Goal: Communication & Community: Answer question/provide support

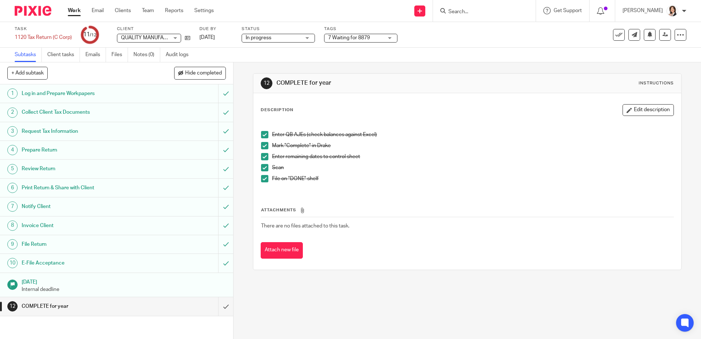
click at [458, 12] on input "Search" at bounding box center [481, 12] width 66 height 7
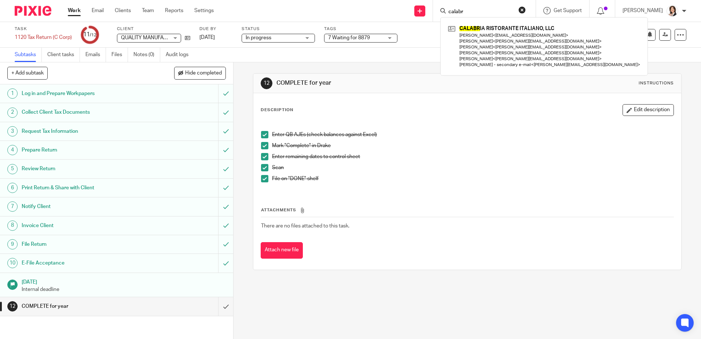
type input "calabr"
click at [220, 312] on input "submit" at bounding box center [116, 306] width 233 height 18
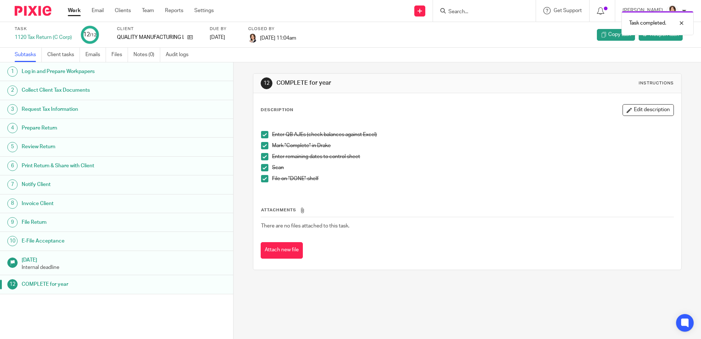
drag, startPoint x: 458, startPoint y: 11, endPoint x: 464, endPoint y: 12, distance: 6.4
click at [459, 11] on div "Task completed." at bounding box center [522, 21] width 343 height 28
click at [470, 12] on div "Task completed." at bounding box center [522, 21] width 343 height 28
click at [466, 11] on div "Task completed." at bounding box center [522, 21] width 343 height 28
click at [474, 12] on div "Task completed." at bounding box center [522, 21] width 343 height 28
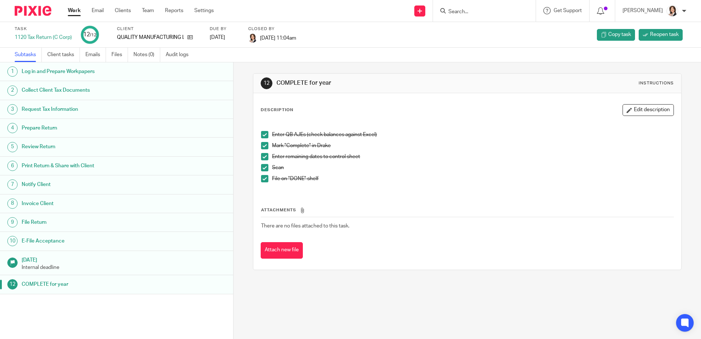
click at [463, 11] on input "Search" at bounding box center [481, 12] width 66 height 7
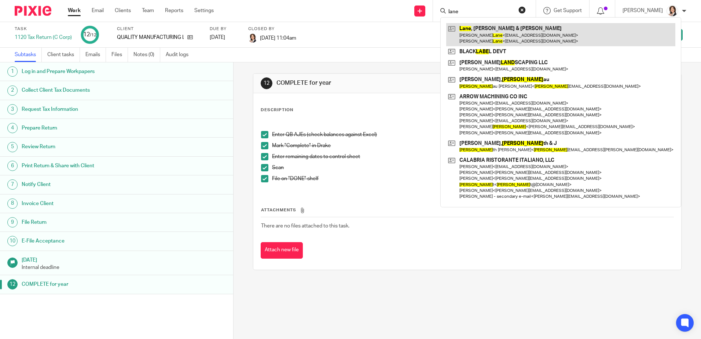
type input "lane"
click at [478, 37] on link at bounding box center [560, 34] width 229 height 23
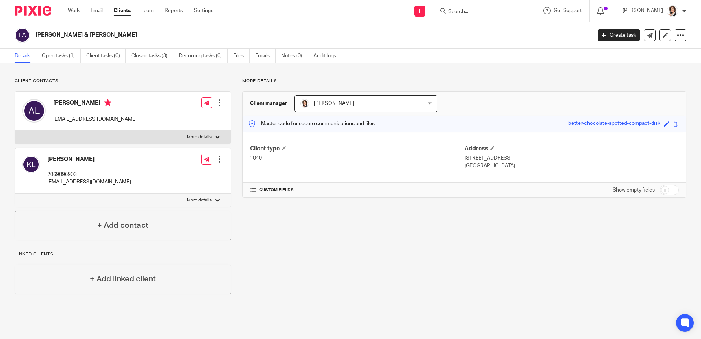
click at [41, 59] on ul "Details Open tasks (1) Client tasks (0) Closed tasks (3) Recurring tasks (0) Fi…" at bounding box center [181, 56] width 333 height 14
click at [50, 58] on link "Open tasks (1)" at bounding box center [61, 56] width 39 height 14
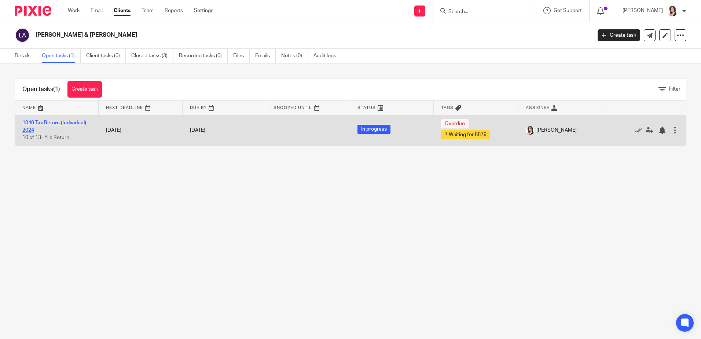
click at [49, 124] on link "1040 Tax Return (Individual) 2024" at bounding box center [54, 126] width 64 height 12
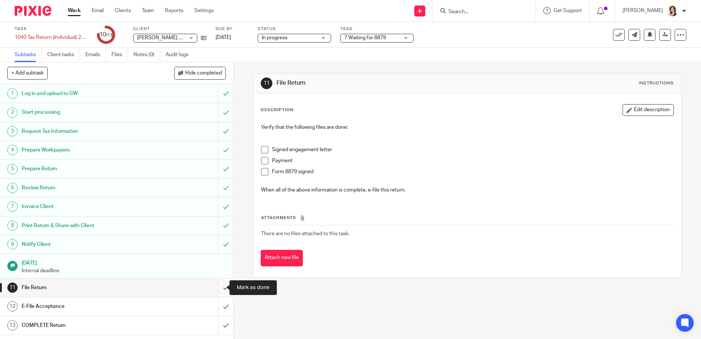
click at [217, 284] on input "submit" at bounding box center [116, 287] width 233 height 18
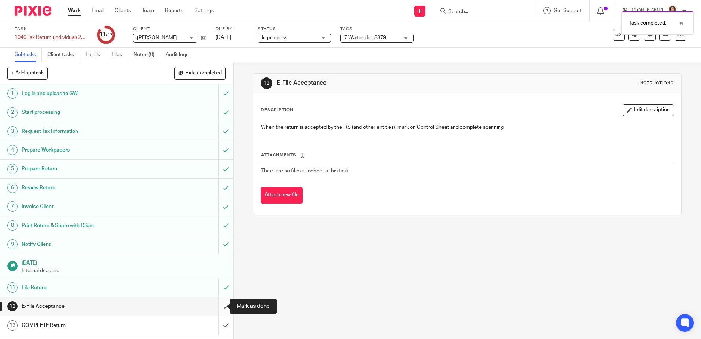
click at [220, 303] on input "submit" at bounding box center [116, 306] width 233 height 18
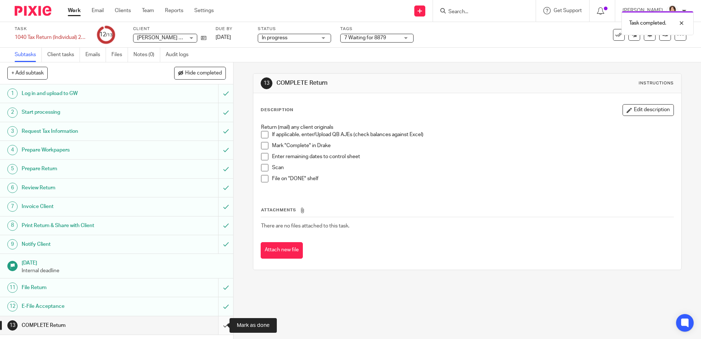
click at [220, 324] on input "submit" at bounding box center [116, 325] width 233 height 18
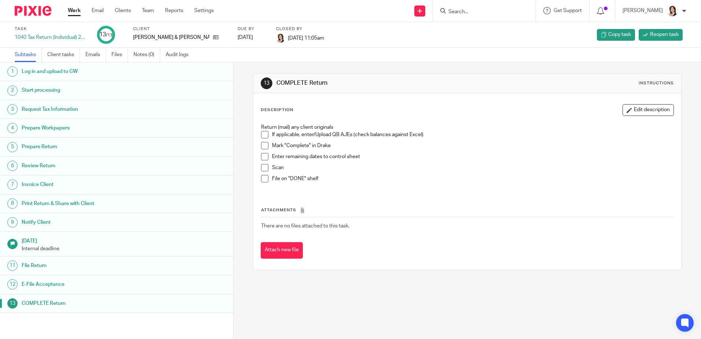
click at [462, 10] on input "Search" at bounding box center [481, 12] width 66 height 7
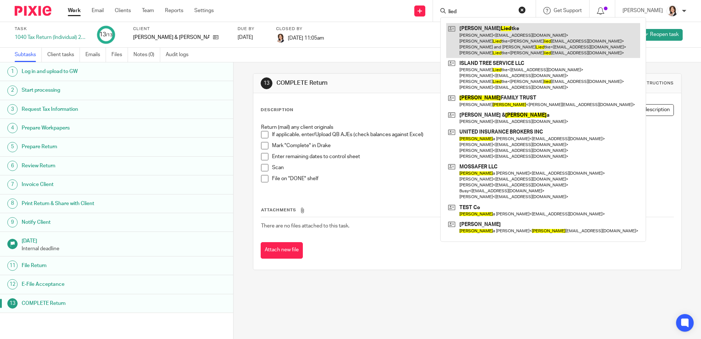
type input "lied"
click at [486, 47] on link at bounding box center [543, 40] width 194 height 35
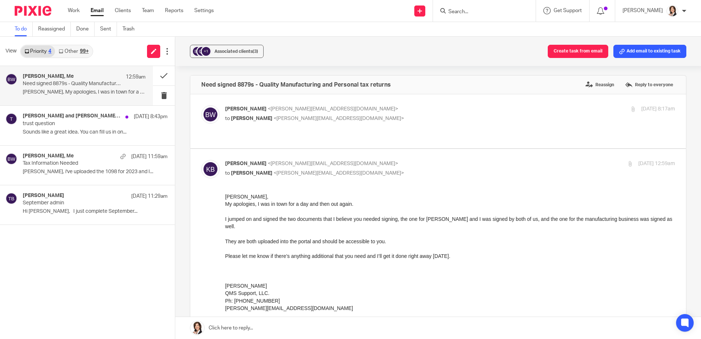
click at [79, 84] on p "Need signed 8879s - Quality Manufacturing and Personal tax returns" at bounding box center [72, 84] width 98 height 6
click at [300, 331] on link at bounding box center [438, 328] width 526 height 22
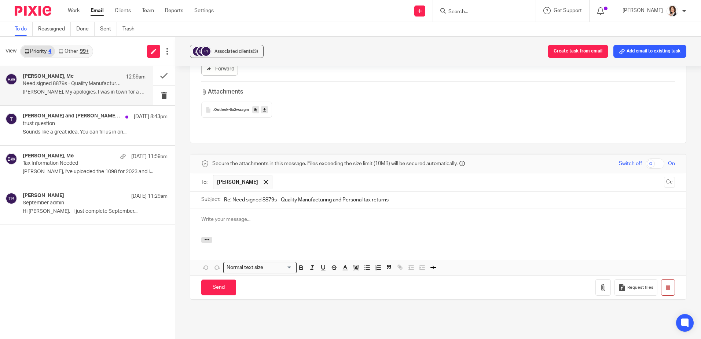
click at [240, 216] on p at bounding box center [438, 219] width 474 height 7
click at [206, 237] on icon "button" at bounding box center [207, 240] width 6 height 6
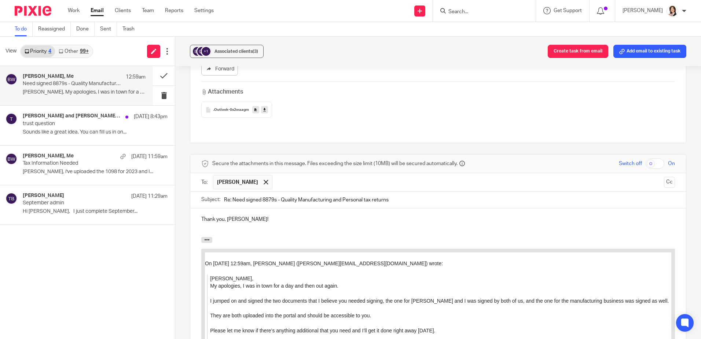
click at [201, 237] on button "button" at bounding box center [206, 240] width 11 height 6
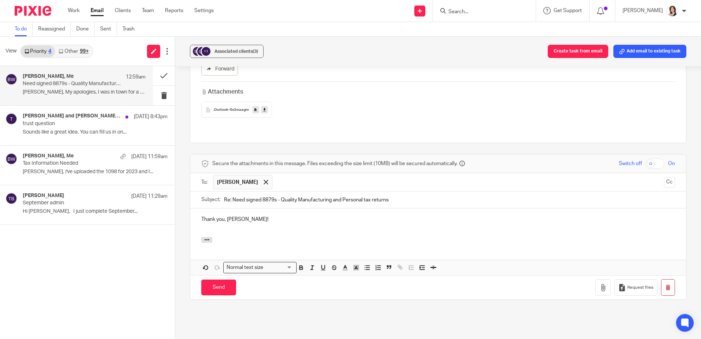
click at [201, 237] on button "button" at bounding box center [206, 240] width 11 height 6
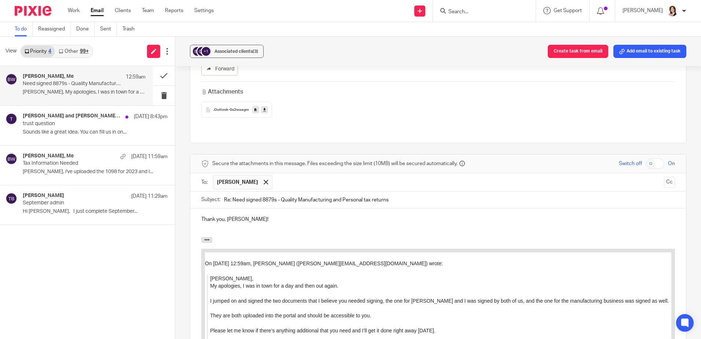
click at [251, 216] on p "Thank you, Keith!" at bounding box center [438, 219] width 474 height 7
click at [210, 54] on div "+1" at bounding box center [202, 51] width 20 height 11
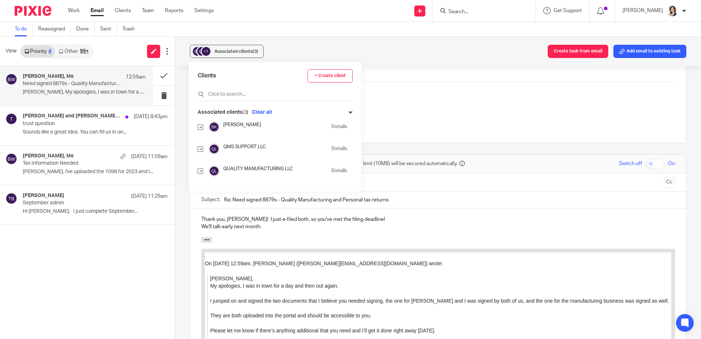
click at [201, 149] on input "checkbox" at bounding box center [201, 149] width 6 height 6
checkbox input "false"
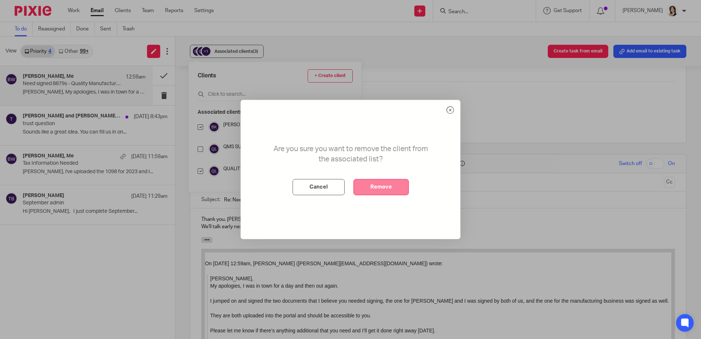
click at [392, 189] on button "Remove" at bounding box center [381, 187] width 55 height 16
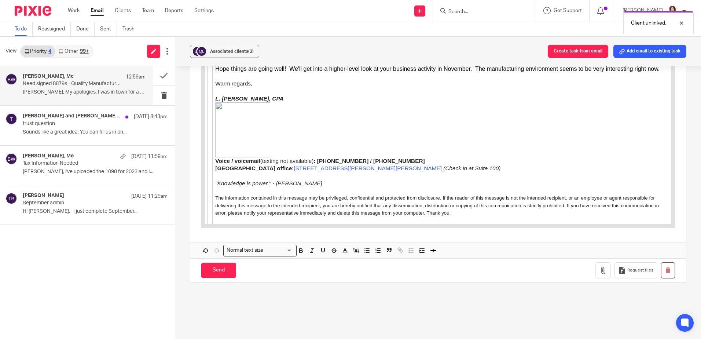
scroll to position [666, 0]
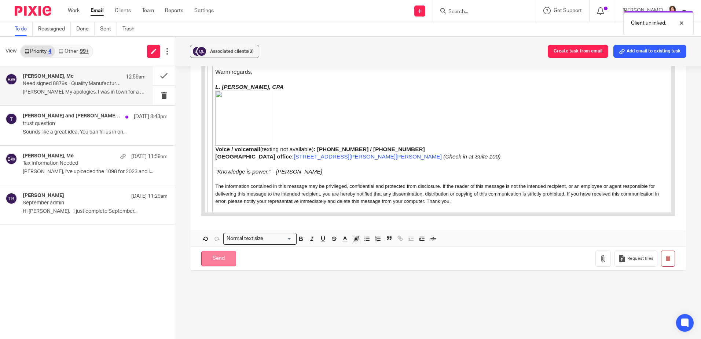
click at [214, 251] on input "Send" at bounding box center [218, 259] width 35 height 16
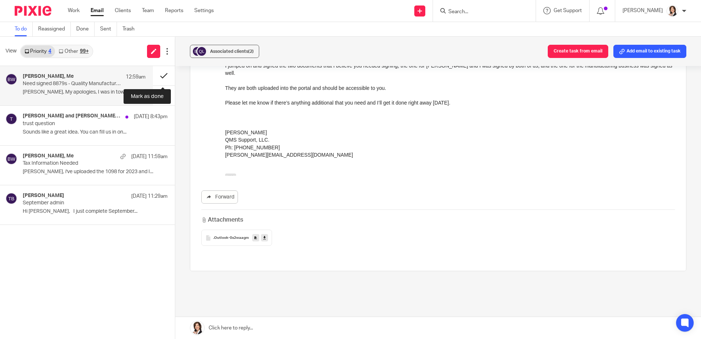
click at [165, 76] on button at bounding box center [164, 75] width 22 height 19
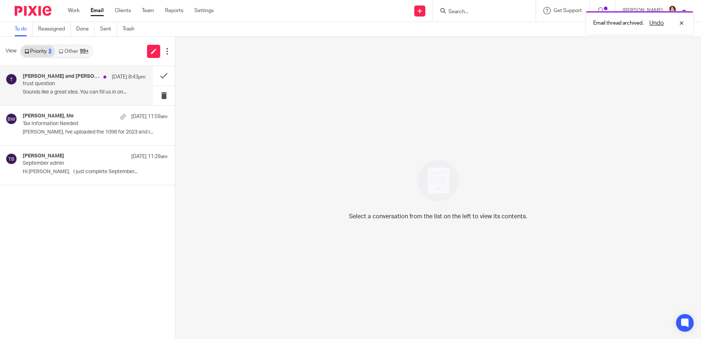
click at [74, 80] on div "Robert and Yvonne Tracy, Me, tracy4rh@gmail.com Oct 13 8:43pm" at bounding box center [84, 76] width 123 height 7
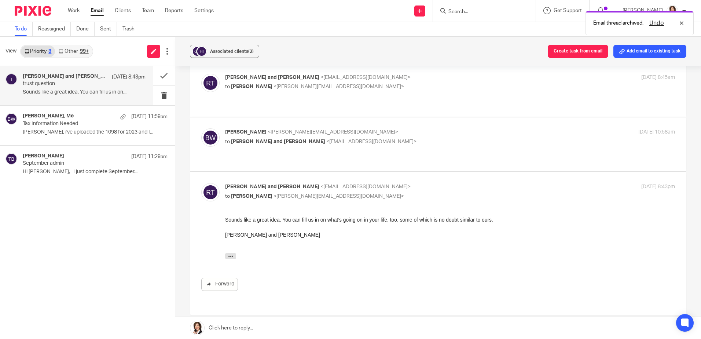
scroll to position [176, 0]
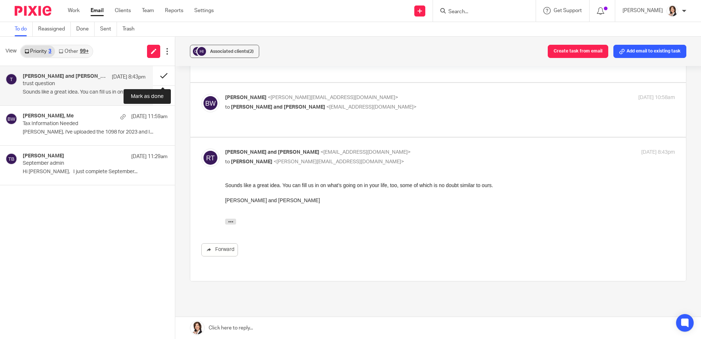
click at [163, 75] on button at bounding box center [164, 75] width 22 height 19
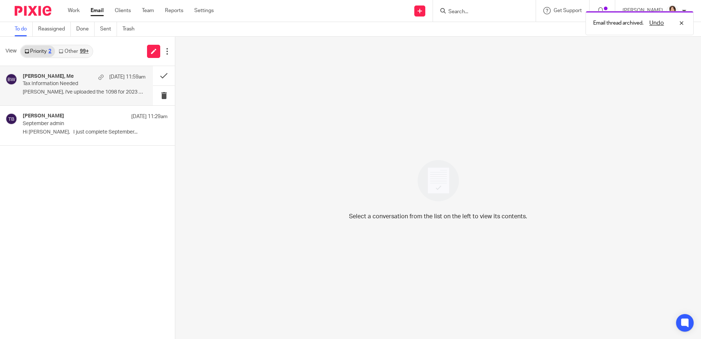
click at [59, 83] on p "Tax Information Needed" at bounding box center [72, 84] width 98 height 6
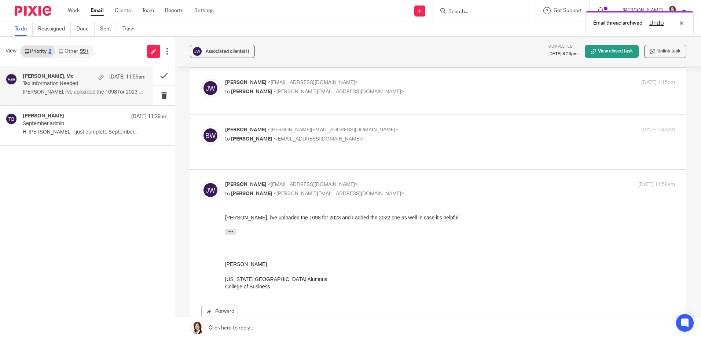
scroll to position [0, 0]
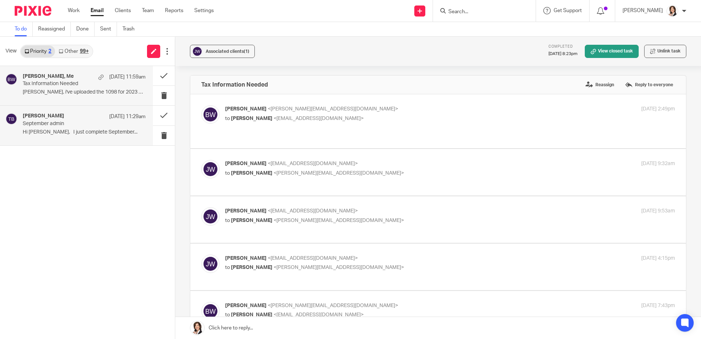
click at [45, 113] on h4 "Tom Bakker" at bounding box center [43, 116] width 41 height 6
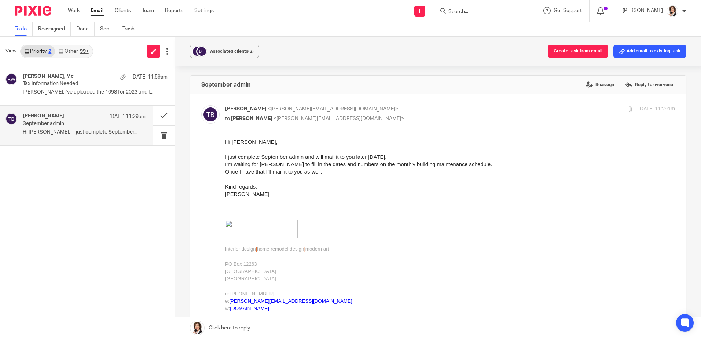
click at [265, 325] on link at bounding box center [438, 328] width 526 height 22
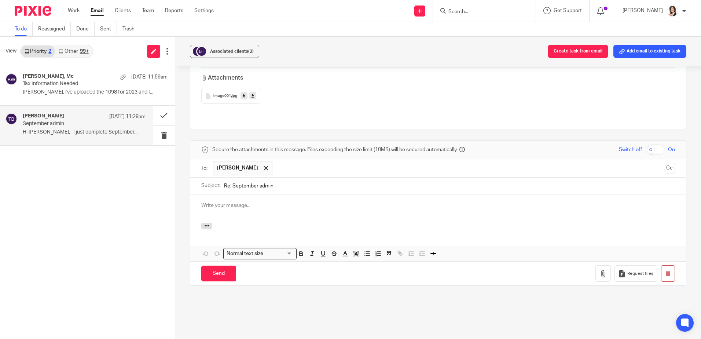
click at [241, 202] on p at bounding box center [438, 205] width 474 height 7
click at [209, 266] on input "Send" at bounding box center [218, 274] width 35 height 16
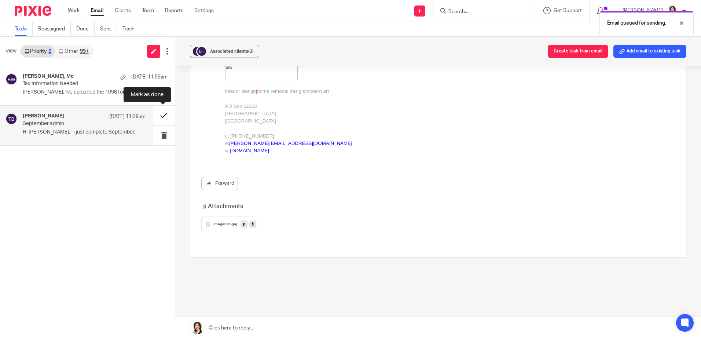
click at [161, 116] on button at bounding box center [164, 115] width 22 height 19
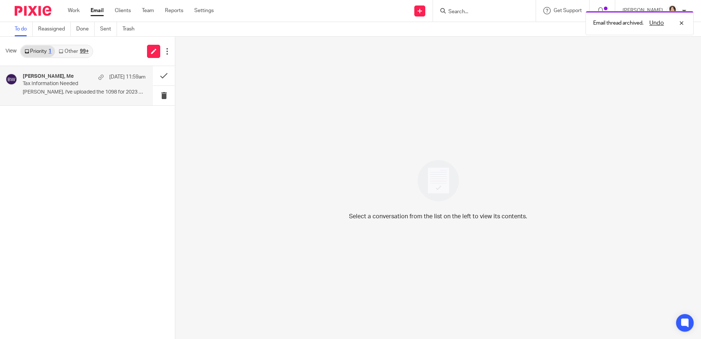
click at [51, 80] on div "Jay Wilson, Me Oct 13 11:59am" at bounding box center [84, 76] width 123 height 7
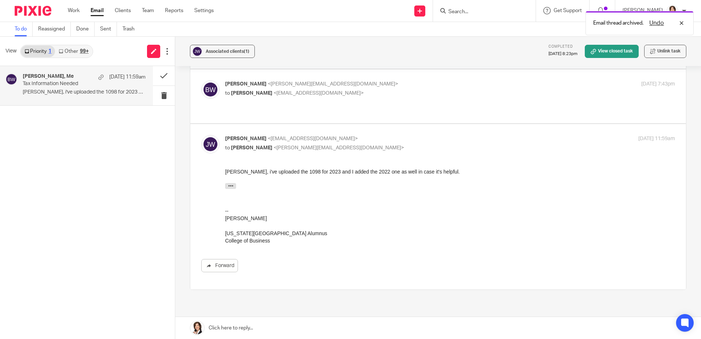
scroll to position [222, 0]
drag, startPoint x: 231, startPoint y: 326, endPoint x: 255, endPoint y: 319, distance: 24.1
click at [232, 325] on link at bounding box center [438, 328] width 526 height 22
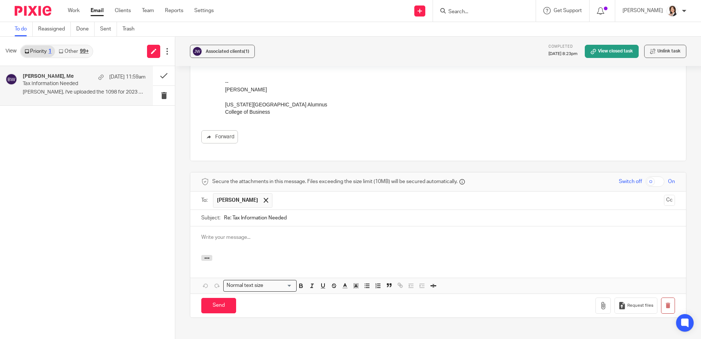
scroll to position [0, 0]
click at [218, 298] on input "Send" at bounding box center [218, 306] width 35 height 16
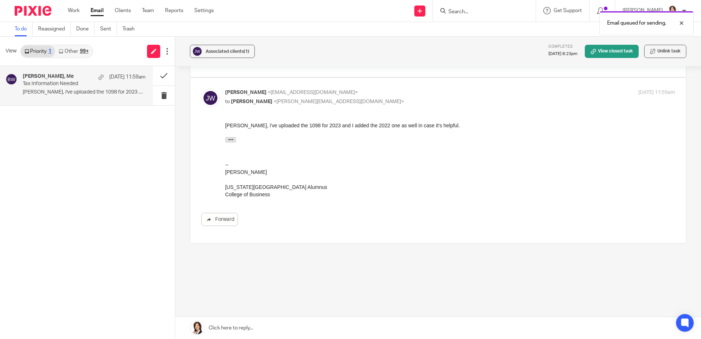
scroll to position [222, 0]
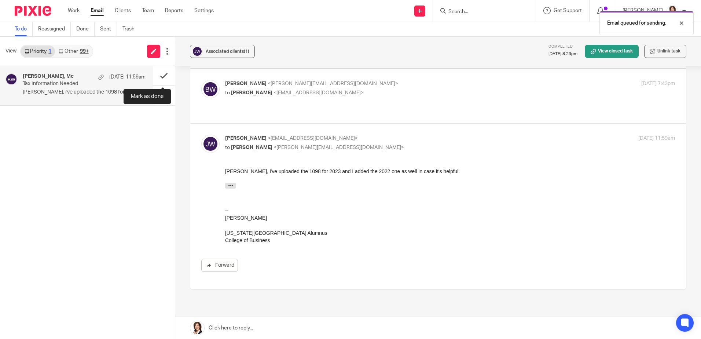
click at [165, 73] on button at bounding box center [164, 75] width 22 height 19
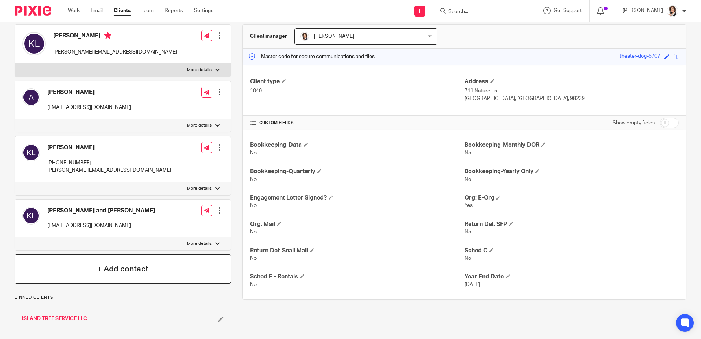
scroll to position [73, 0]
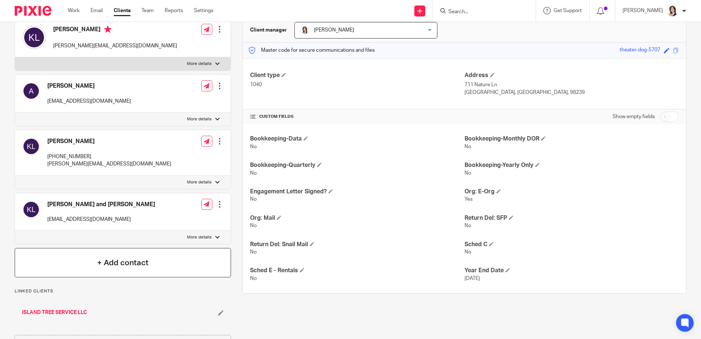
click at [138, 267] on h4 "+ Add contact" at bounding box center [122, 262] width 51 height 11
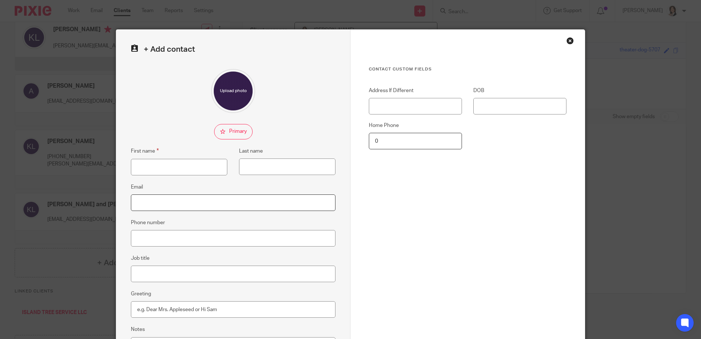
click at [169, 203] on input "Email" at bounding box center [233, 202] width 205 height 17
paste input "[EMAIL_ADDRESS][DOMAIN_NAME]"
type input "[EMAIL_ADDRESS][DOMAIN_NAME]"
click at [141, 165] on input "First name" at bounding box center [179, 167] width 96 height 17
type input "L"
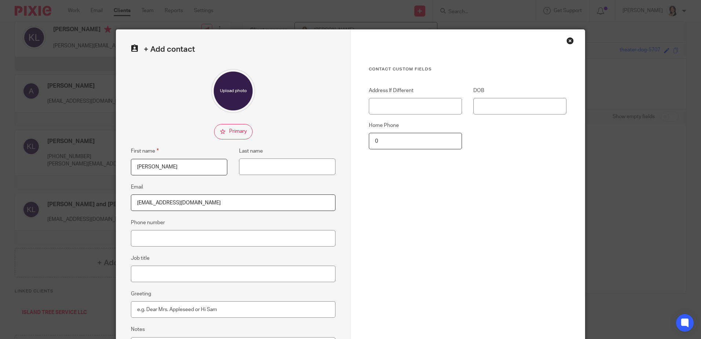
type input "[PERSON_NAME]"
click at [268, 168] on input "Last name" at bounding box center [287, 166] width 96 height 17
click at [153, 270] on input "Job title" at bounding box center [233, 274] width 205 height 17
click at [301, 171] on input "Last name" at bounding box center [287, 166] width 96 height 17
click at [413, 169] on div "Contact Custom fields Address If Different DOB Home Phone 0" at bounding box center [468, 160] width 198 height 188
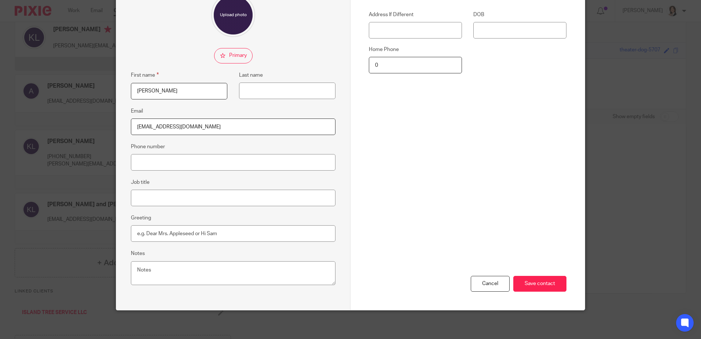
scroll to position [77, 0]
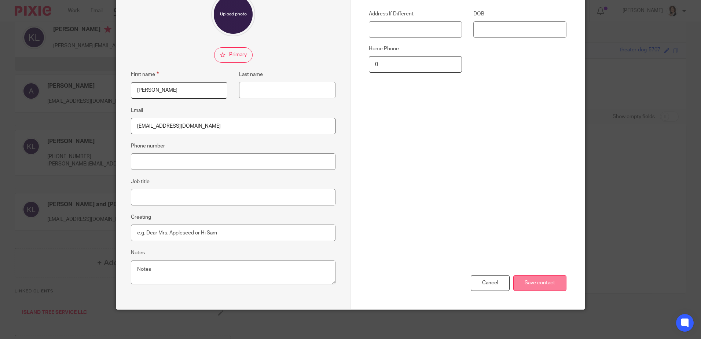
click at [535, 283] on input "Save contact" at bounding box center [540, 283] width 53 height 16
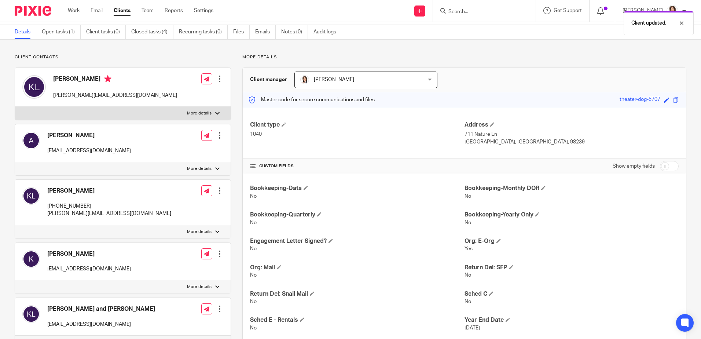
scroll to position [37, 0]
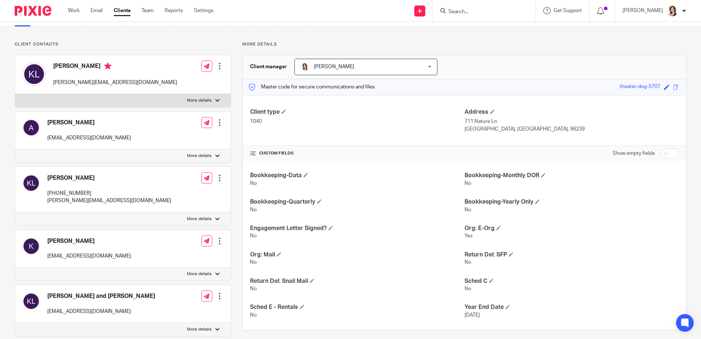
click at [218, 296] on div at bounding box center [219, 295] width 7 height 7
click at [175, 229] on link "Edit contact" at bounding box center [185, 229] width 70 height 11
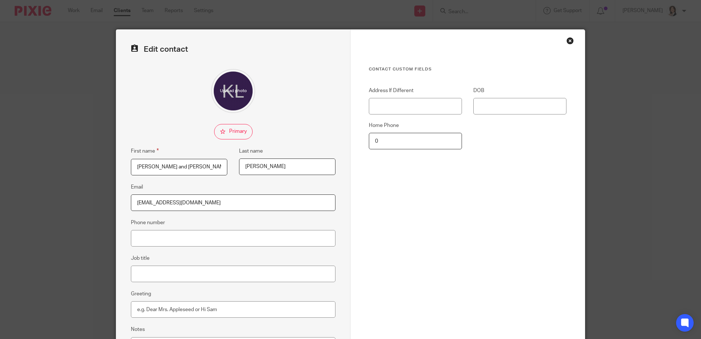
drag, startPoint x: 156, startPoint y: 168, endPoint x: 126, endPoint y: 166, distance: 29.4
click at [126, 166] on fieldset "First name [PERSON_NAME] and [PERSON_NAME]" at bounding box center [174, 161] width 108 height 29
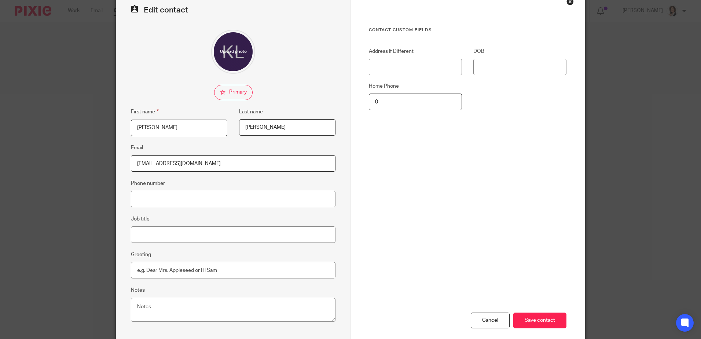
scroll to position [77, 0]
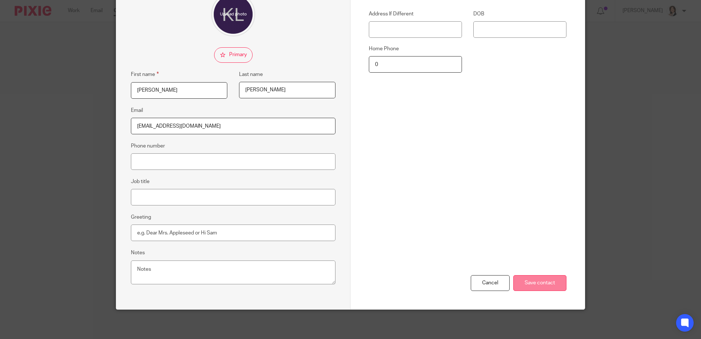
type input "[PERSON_NAME]"
click at [536, 286] on input "Save contact" at bounding box center [540, 283] width 53 height 16
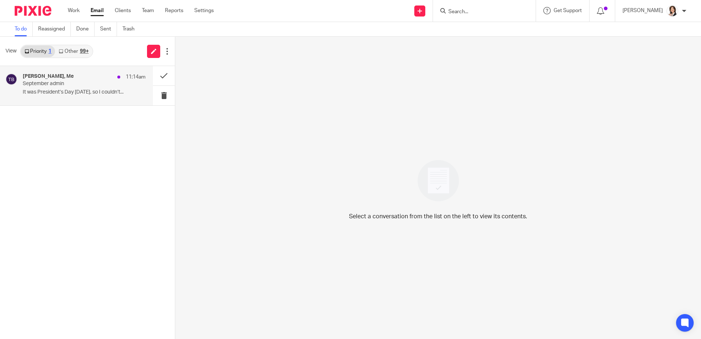
click at [42, 81] on p "September admin" at bounding box center [72, 84] width 98 height 6
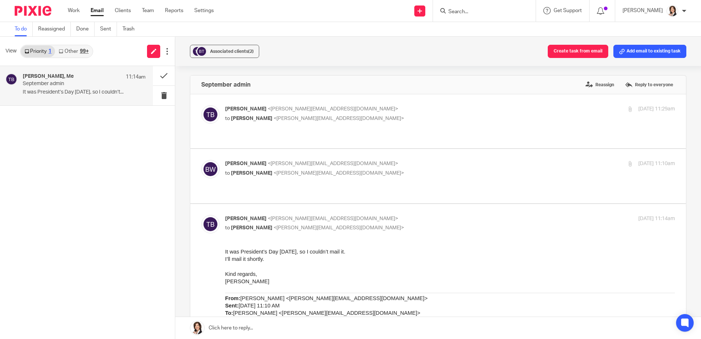
click at [237, 325] on link at bounding box center [438, 328] width 526 height 22
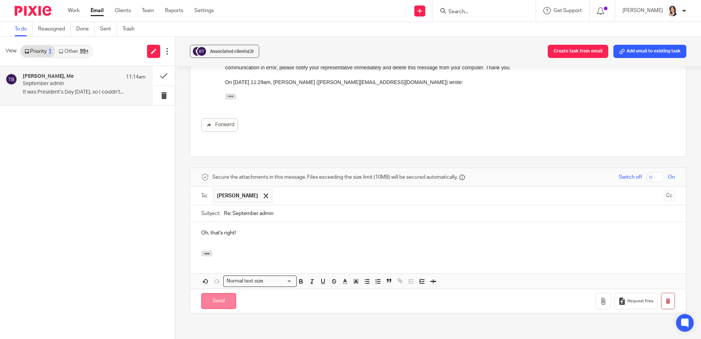
click at [218, 293] on input "Send" at bounding box center [218, 301] width 35 height 16
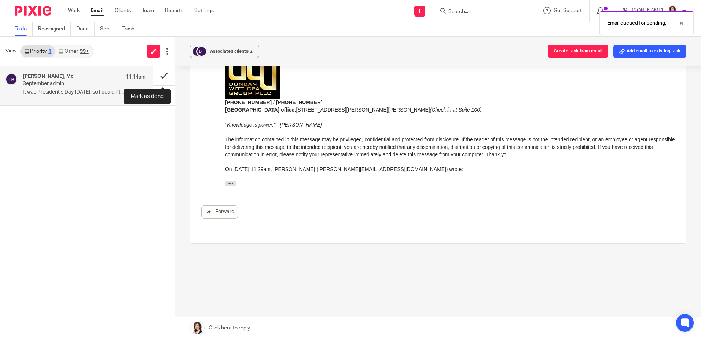
scroll to position [277, 0]
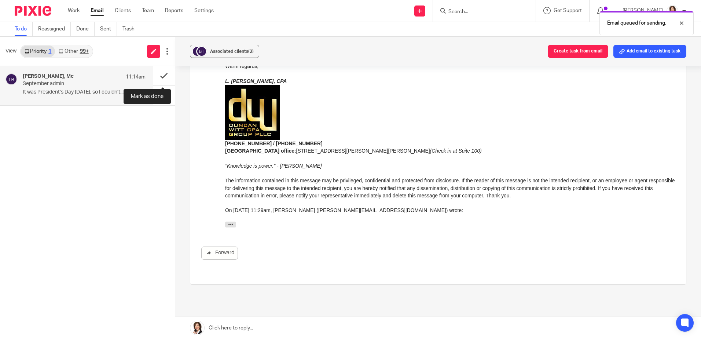
click at [162, 79] on button at bounding box center [164, 75] width 22 height 19
